Goal: Complete application form: Complete application form

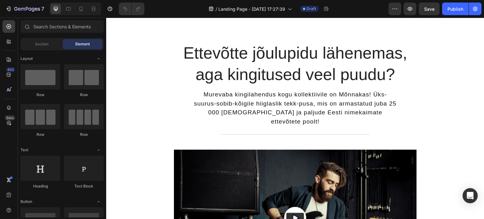
scroll to position [35, 0]
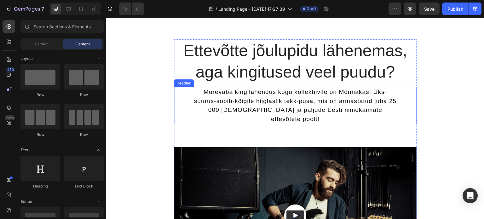
click at [205, 106] on h2 "Murevaba kingilahendus kogu kollektiivile on Mõnnakas! Üks-suurus-sobib-kõigile…" at bounding box center [295, 105] width 206 height 37
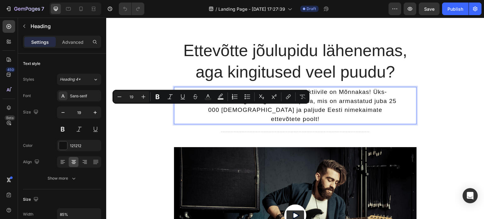
click at [394, 99] on p "Murevaba kingilahendus kogu kollektiivile on Mõnnakas! Üks-suurus-sobib-kõigile…" at bounding box center [295, 106] width 205 height 36
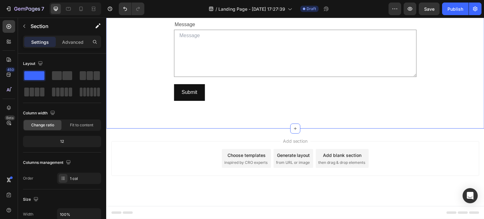
scroll to position [497, 0]
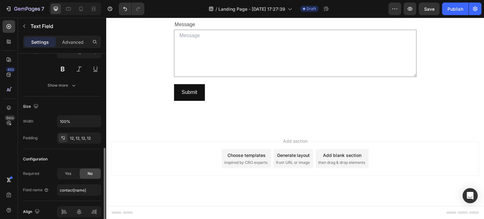
scroll to position [103, 0]
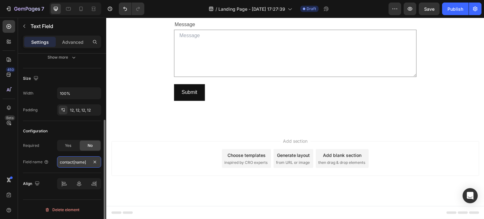
click at [86, 162] on input "contact[name]" at bounding box center [79, 161] width 44 height 11
type input "Nimi"
click at [57, 126] on div "Configuration" at bounding box center [62, 131] width 78 height 10
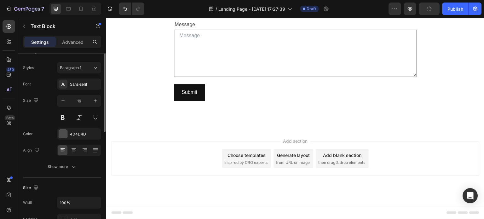
scroll to position [0, 0]
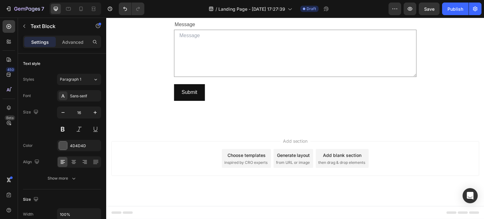
click at [202, 14] on input "text" at bounding box center [295, 5] width 243 height 17
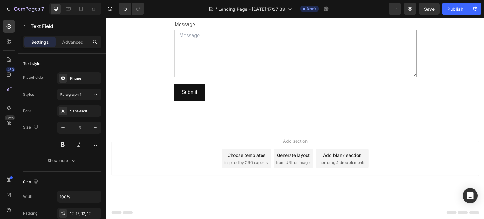
click at [202, 14] on input "text" at bounding box center [295, 5] width 243 height 17
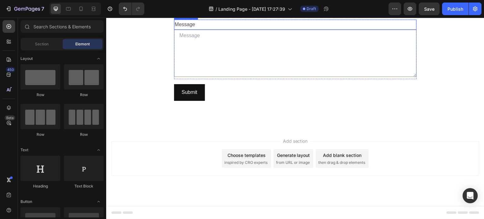
click at [201, 30] on div "Message" at bounding box center [295, 25] width 243 height 10
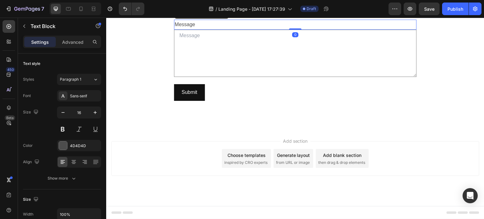
click at [198, 30] on div "Message" at bounding box center [295, 25] width 243 height 10
click at [198, 29] on p "Message" at bounding box center [295, 24] width 241 height 9
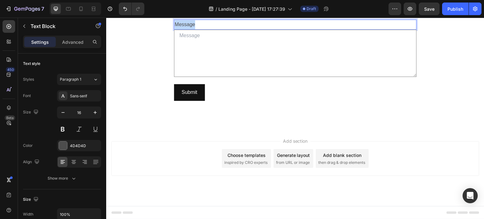
click at [198, 29] on p "Message" at bounding box center [295, 24] width 241 height 9
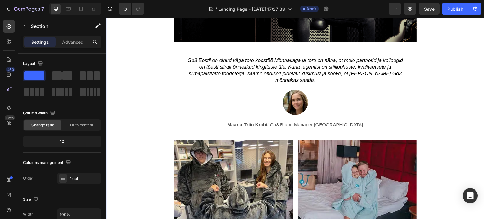
scroll to position [277, 0]
